Goal: Task Accomplishment & Management: Use online tool/utility

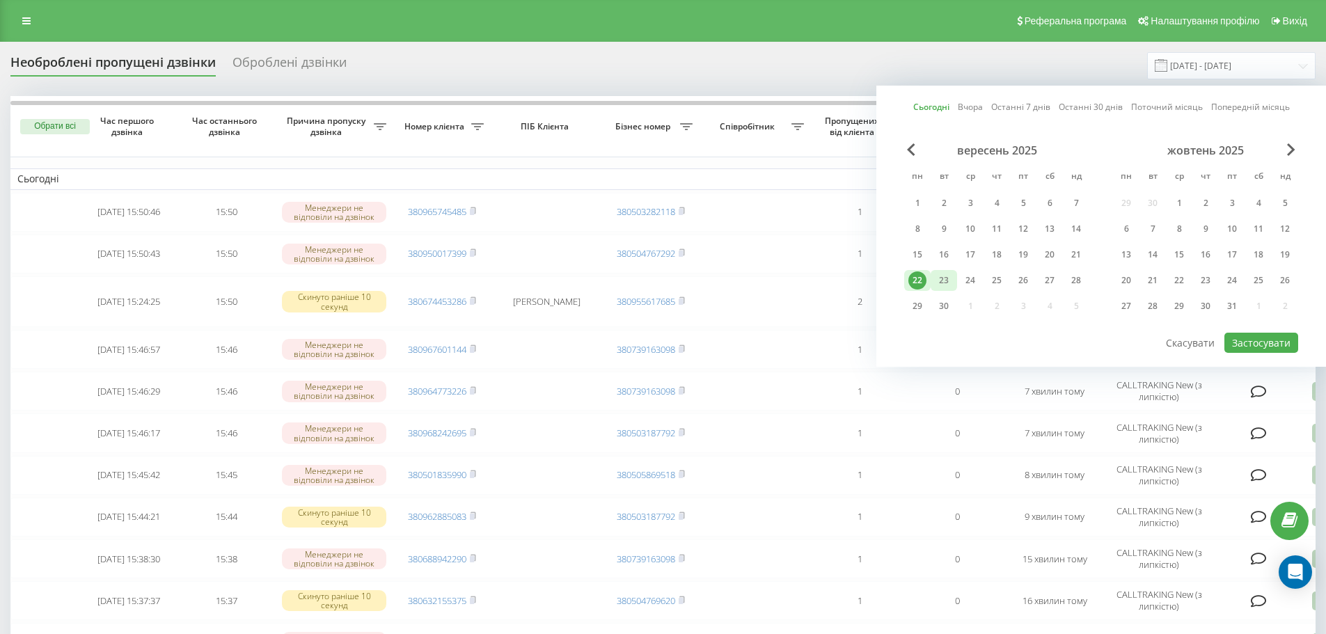
click at [952, 274] on div "23" at bounding box center [944, 281] width 18 height 18
click at [927, 278] on div "22" at bounding box center [917, 280] width 26 height 21
click at [1272, 340] on button "Застосувати" at bounding box center [1262, 343] width 74 height 20
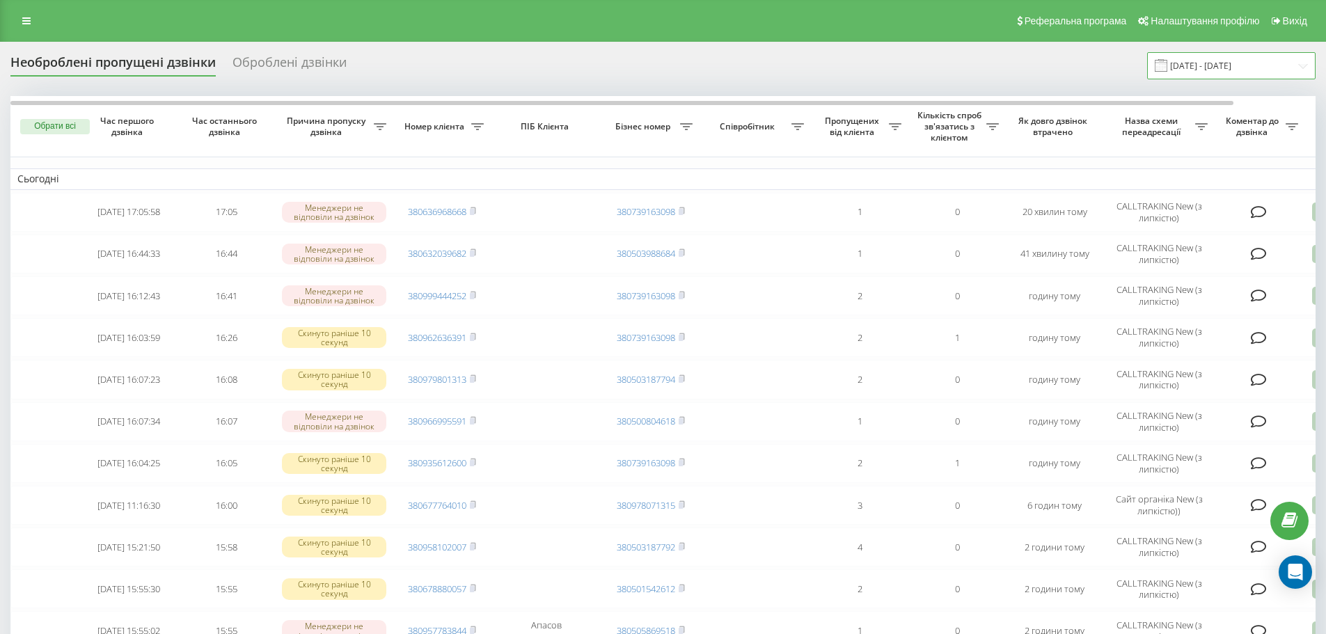
click at [1198, 63] on input "22.09.2025 - 22.09.2025" at bounding box center [1231, 65] width 168 height 27
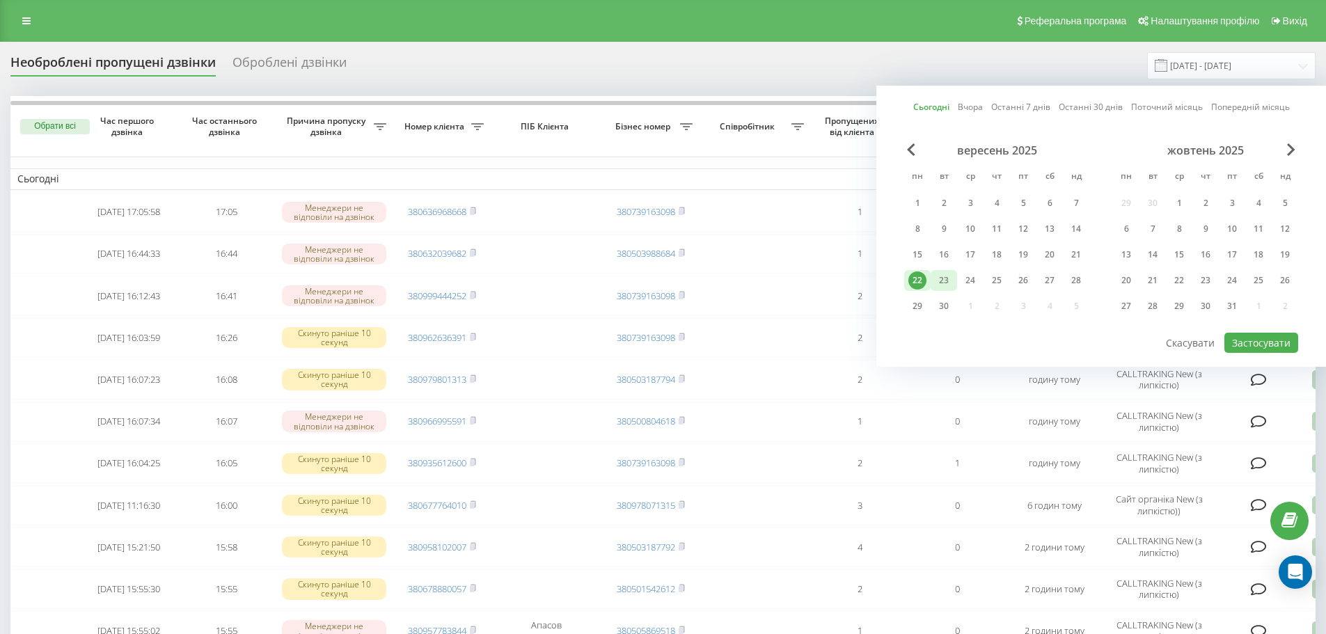
click at [950, 284] on div "23" at bounding box center [944, 281] width 18 height 18
click at [922, 286] on div "22" at bounding box center [918, 281] width 18 height 18
click at [1257, 343] on button "Застосувати" at bounding box center [1262, 343] width 74 height 20
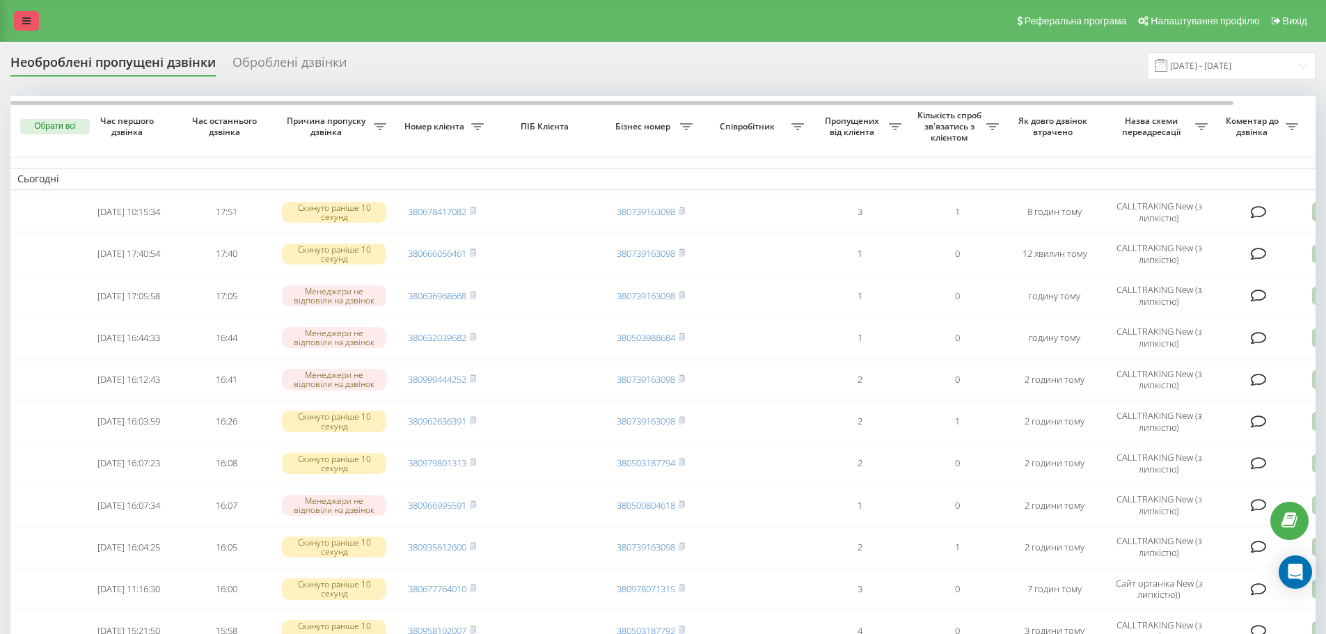
click at [19, 18] on link at bounding box center [26, 20] width 25 height 19
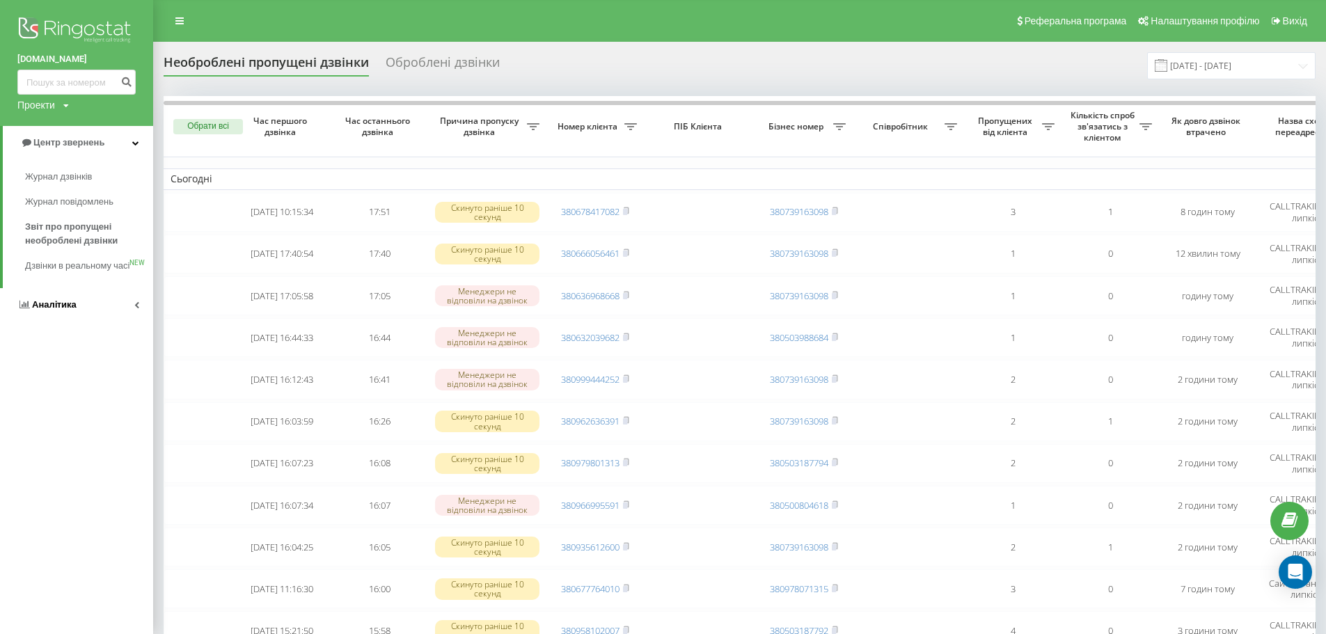
click at [83, 318] on link "Аналiтика" at bounding box center [76, 304] width 153 height 33
click at [78, 228] on span "Співробітники у реальному часі" at bounding box center [78, 217] width 106 height 28
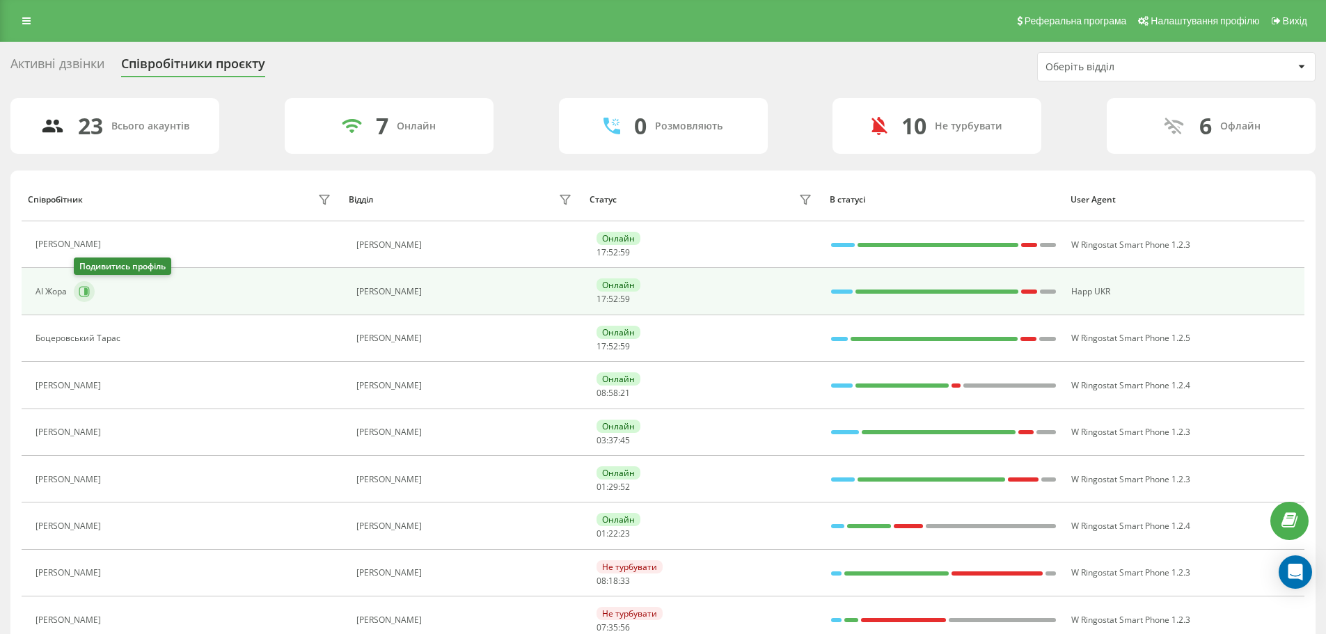
click at [79, 288] on icon at bounding box center [84, 291] width 11 height 11
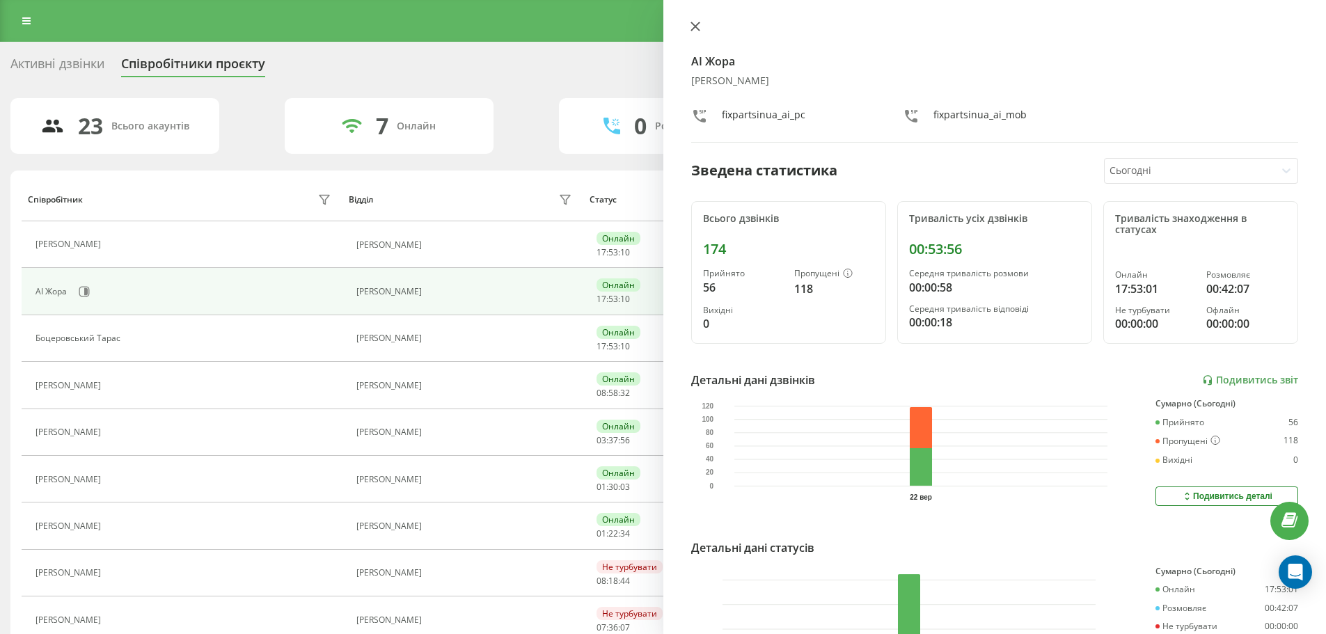
click at [696, 27] on icon at bounding box center [695, 26] width 8 height 8
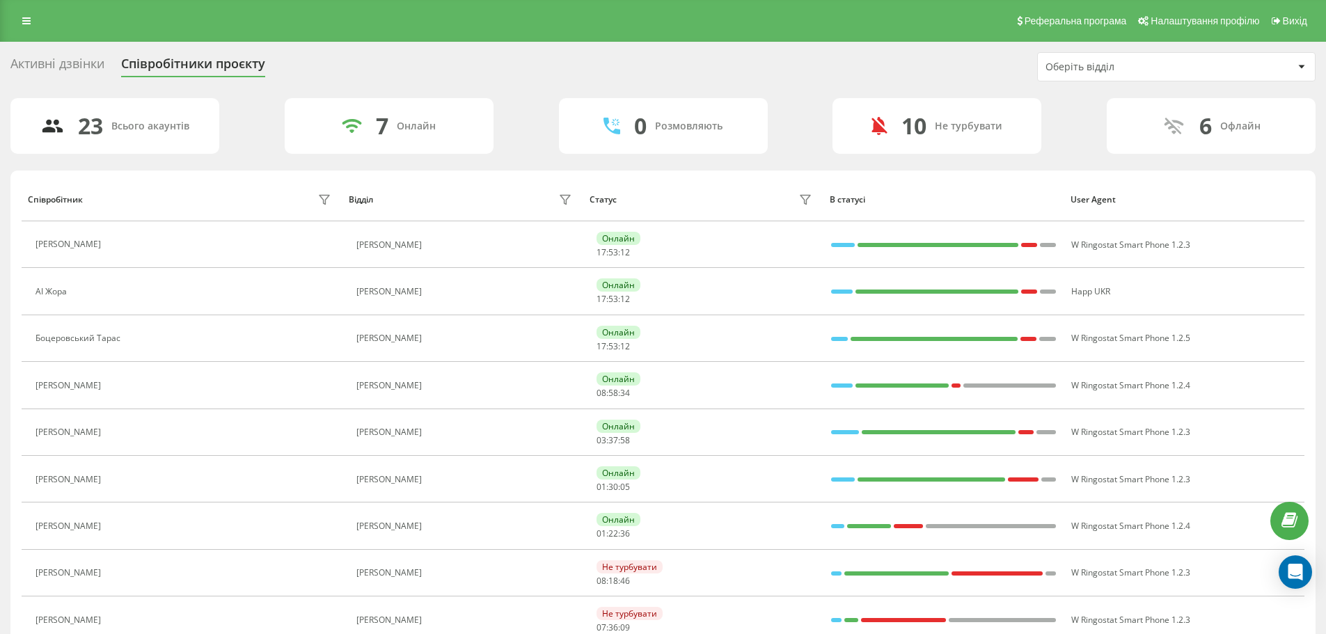
drag, startPoint x: 24, startPoint y: 22, endPoint x: 41, endPoint y: 32, distance: 19.9
click at [24, 22] on icon at bounding box center [26, 21] width 8 height 10
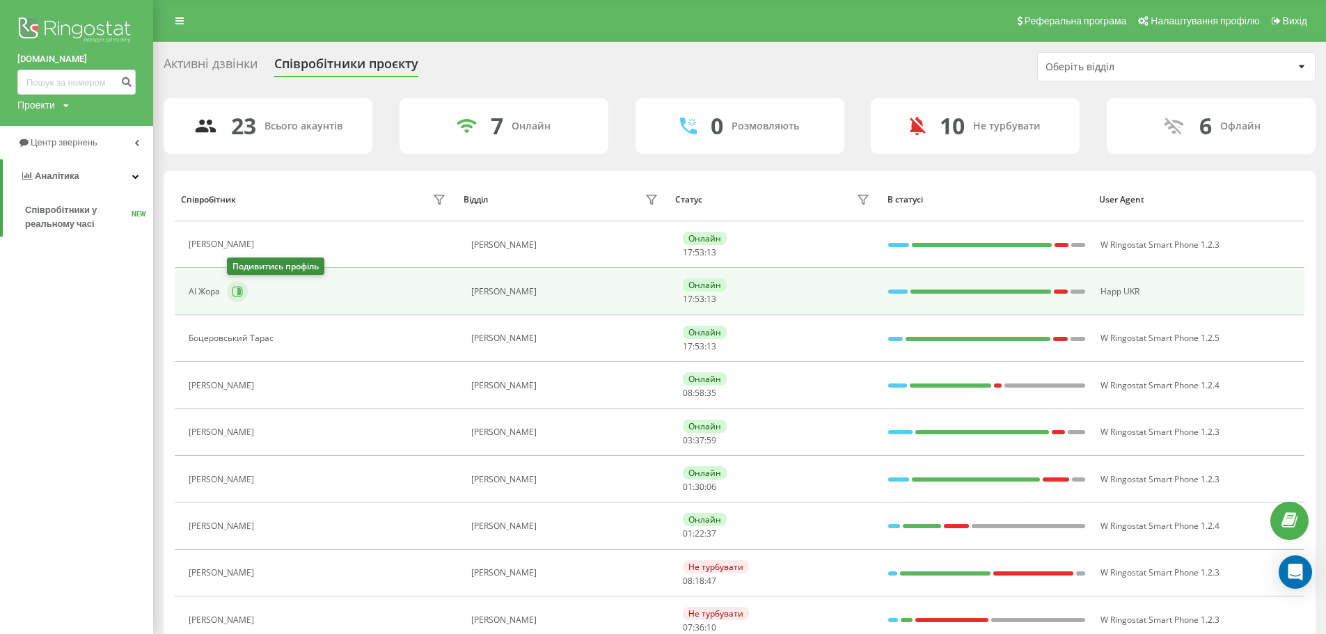
click at [239, 292] on icon at bounding box center [238, 291] width 3 height 7
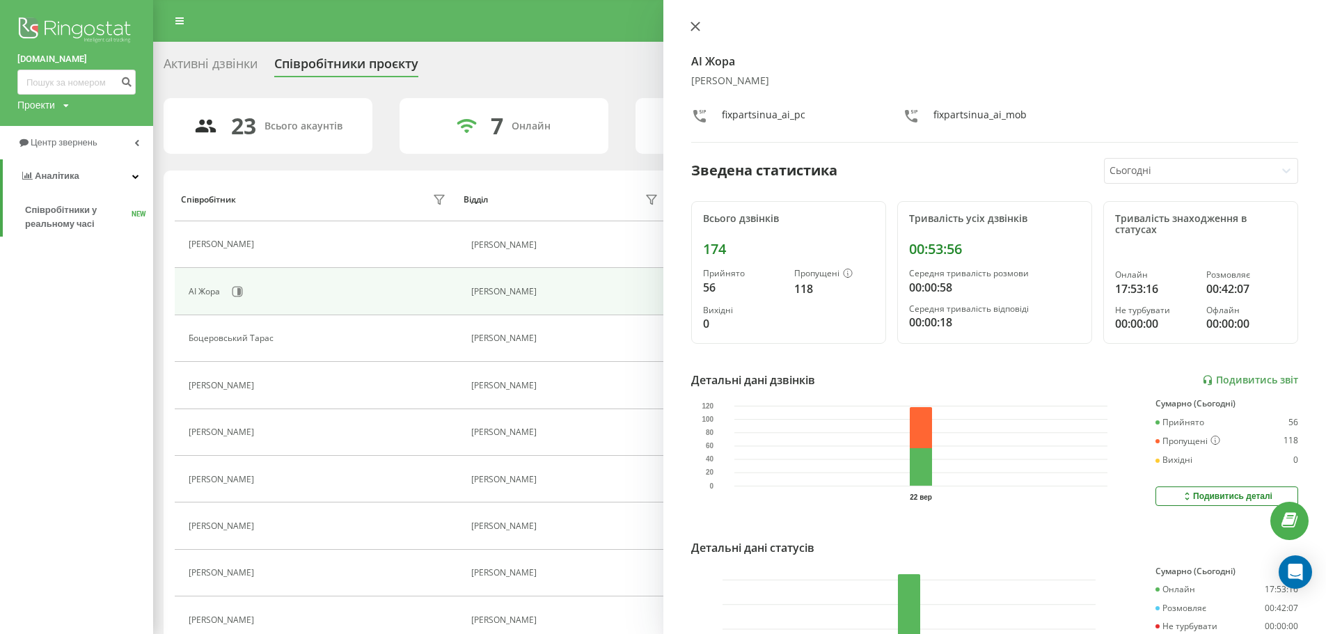
click at [700, 27] on icon at bounding box center [696, 27] width 10 height 10
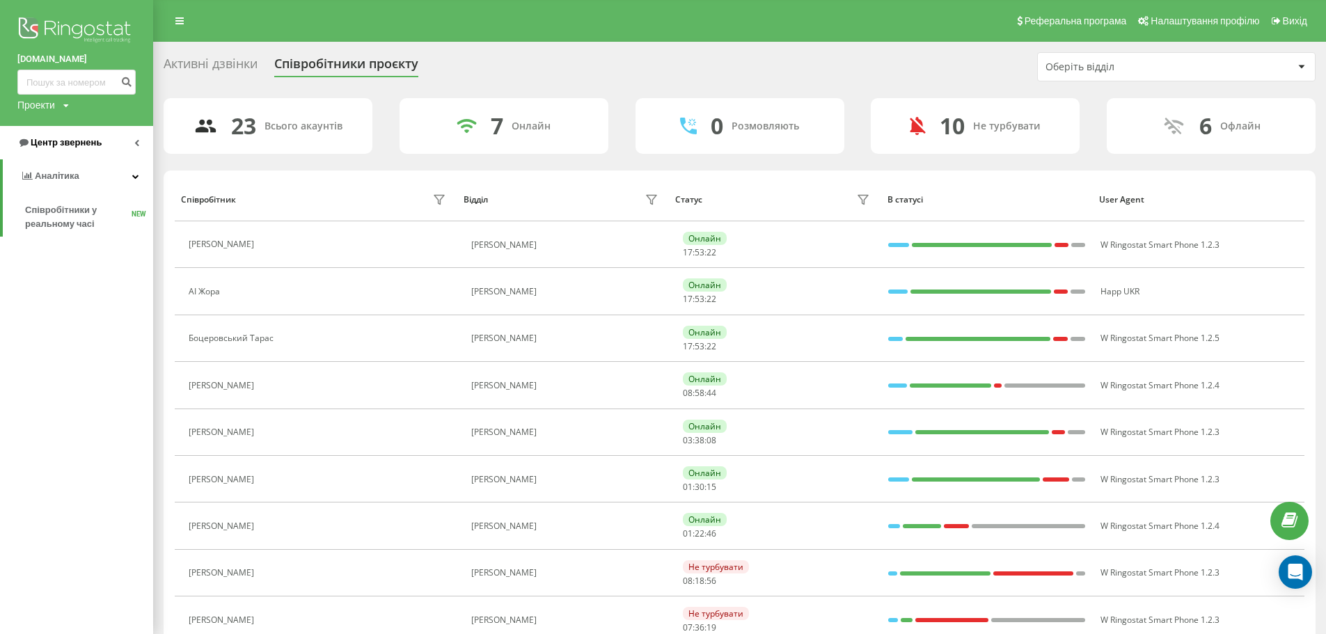
click at [104, 149] on link "Центр звернень" at bounding box center [76, 142] width 153 height 33
click at [80, 237] on span "Звіт про пропущені необроблені дзвінки" at bounding box center [85, 234] width 121 height 28
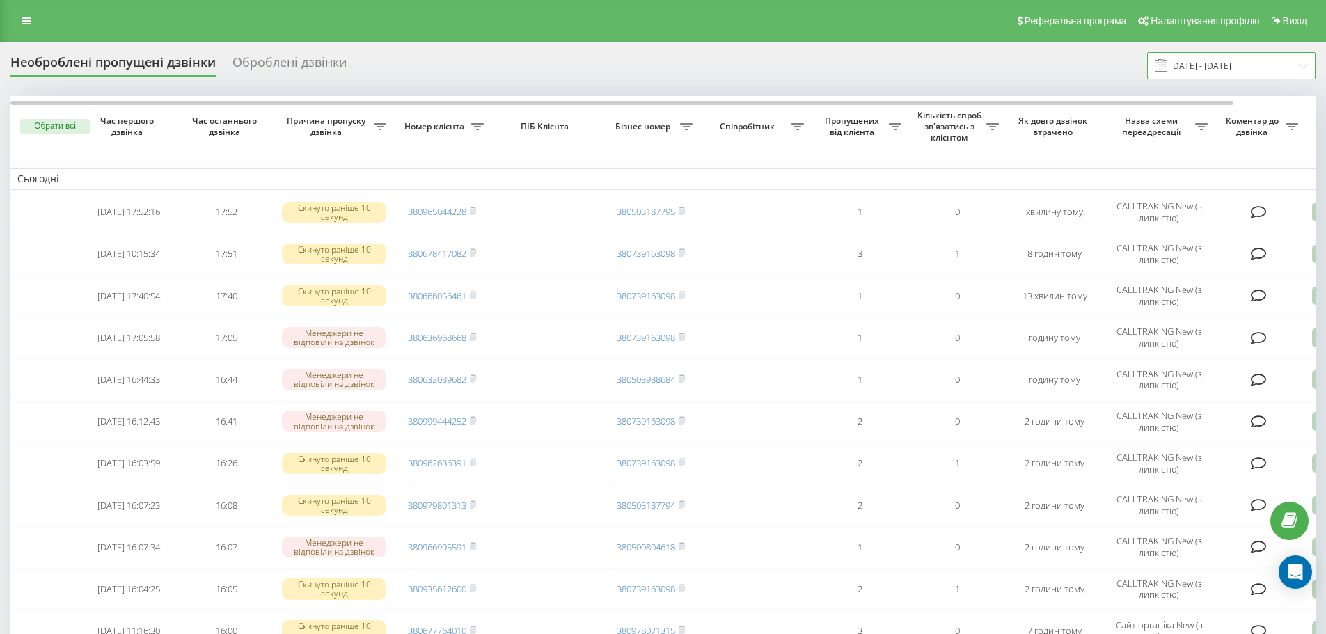
click at [1240, 57] on input "22.08.2025 - 22.09.2025" at bounding box center [1231, 65] width 168 height 27
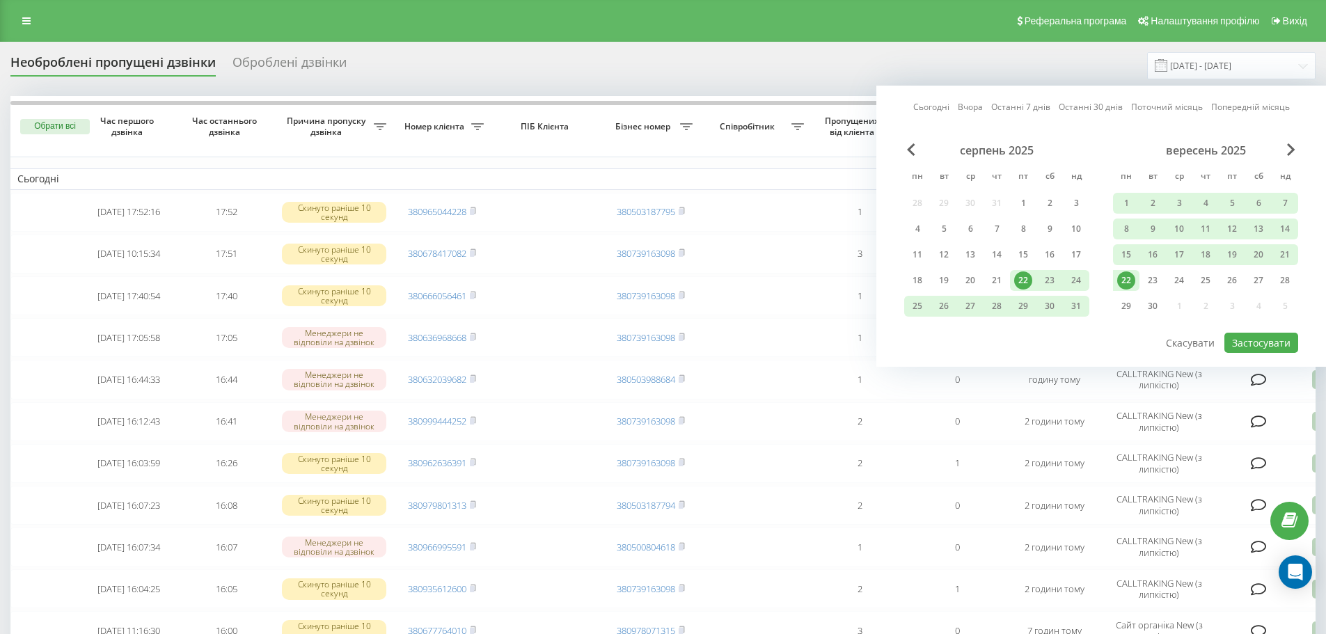
click at [1124, 276] on div "22" at bounding box center [1126, 281] width 18 height 18
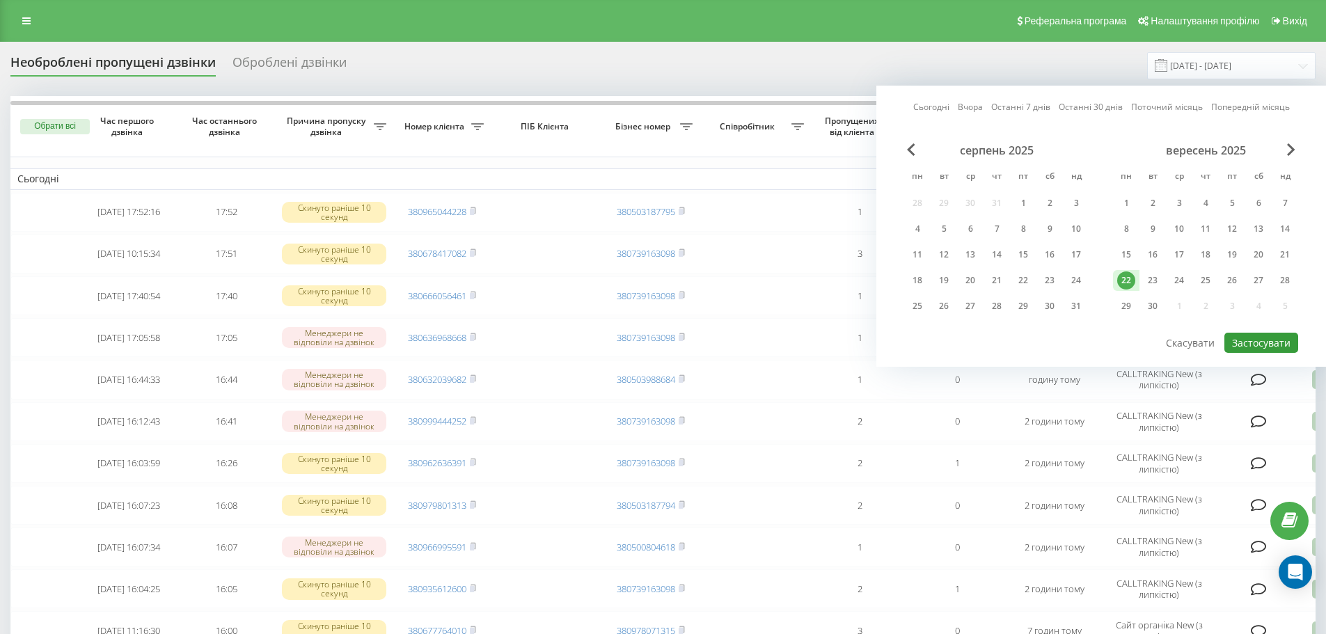
click at [1266, 349] on button "Застосувати" at bounding box center [1262, 343] width 74 height 20
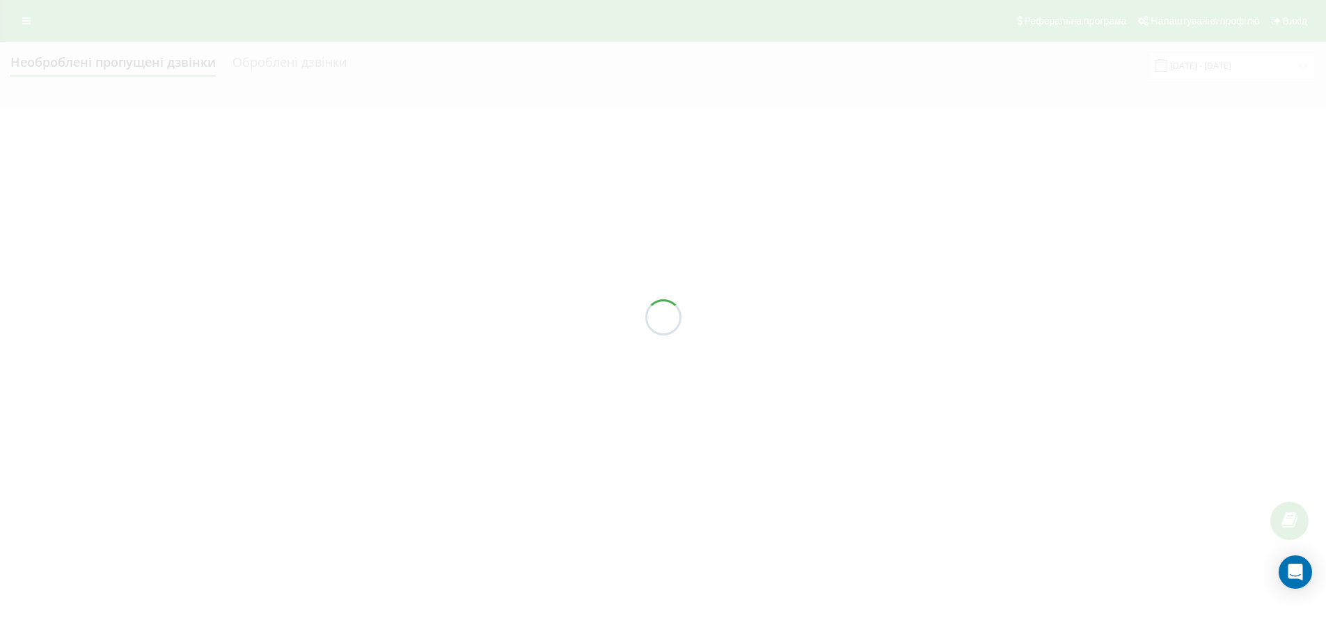
type input "[DATE] - [DATE]"
